Goal: Task Accomplishment & Management: Manage account settings

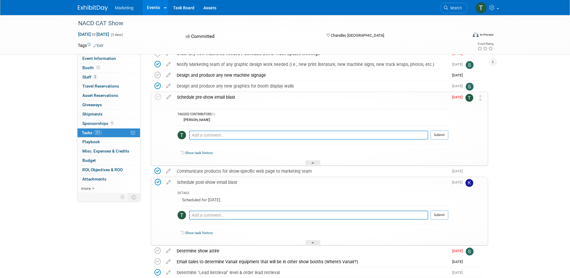
click at [234, 135] on textarea at bounding box center [308, 134] width 239 height 9
type textarea "Scheduled for [DATE] 10am CT"
click at [439, 134] on button "Submit" at bounding box center [440, 134] width 18 height 9
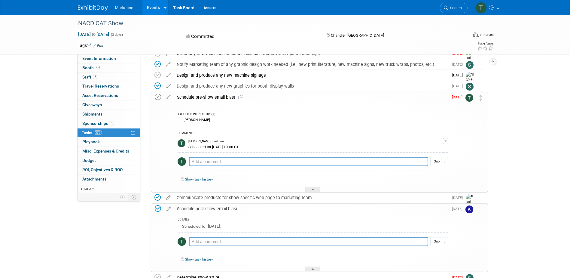
click at [158, 96] on icon at bounding box center [158, 97] width 6 height 6
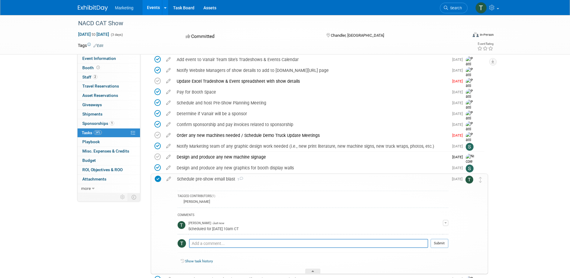
scroll to position [60, 0]
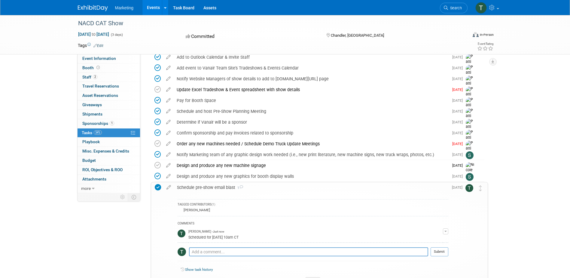
click at [261, 190] on div "Schedule pre-show email blast 1" at bounding box center [311, 187] width 274 height 10
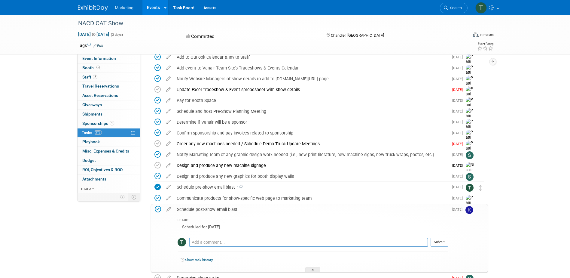
click at [258, 208] on div "Schedule post-show email blast" at bounding box center [311, 209] width 274 height 10
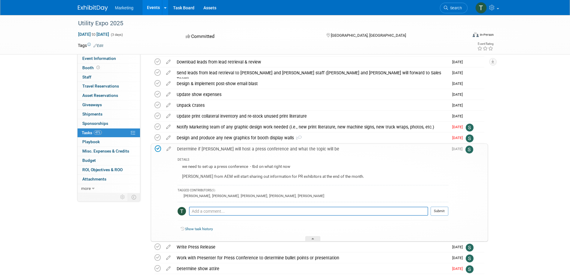
scroll to position [699, 0]
